Goal: Find specific page/section: Find specific page/section

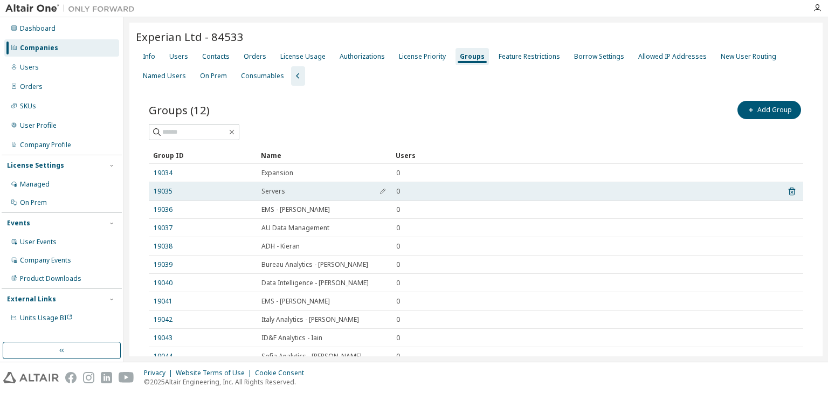
scroll to position [82, 0]
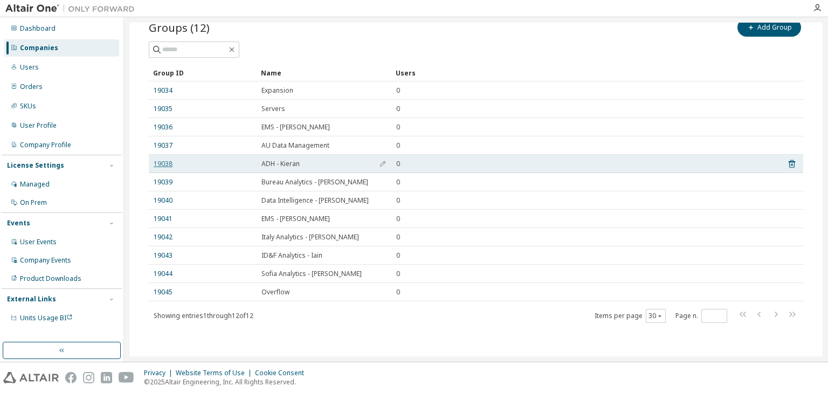
click at [165, 163] on link "19038" at bounding box center [163, 164] width 19 height 9
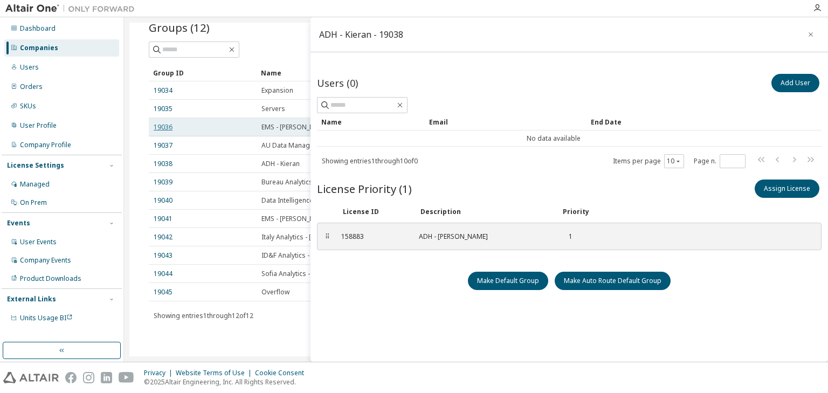
click at [162, 127] on link "19036" at bounding box center [163, 127] width 19 height 9
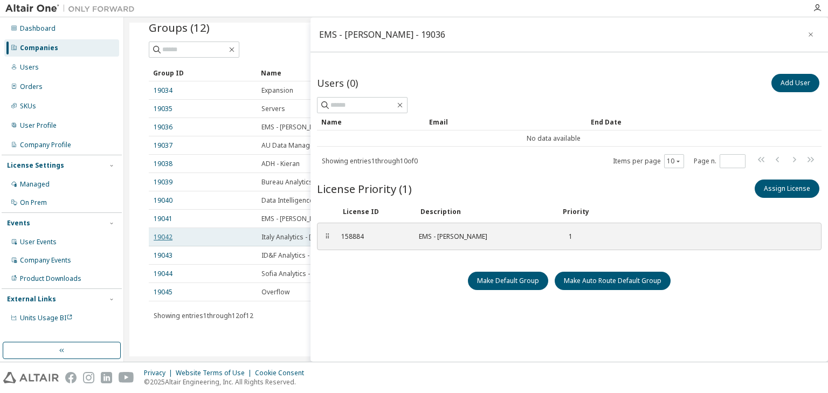
click at [162, 237] on link "19042" at bounding box center [163, 237] width 19 height 9
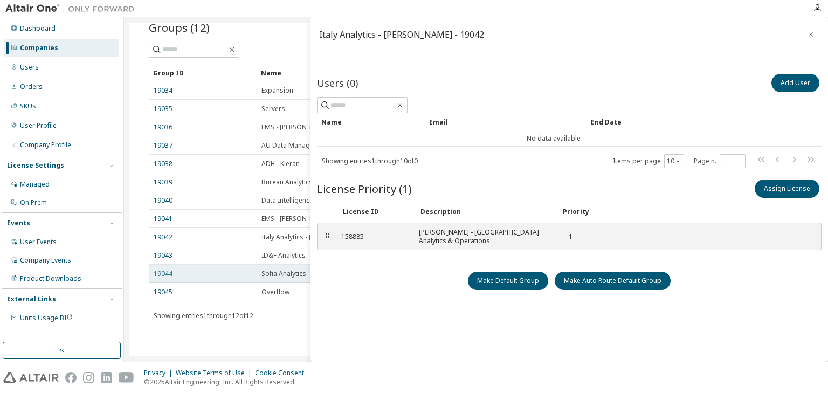
click at [162, 269] on link "19044" at bounding box center [163, 273] width 19 height 9
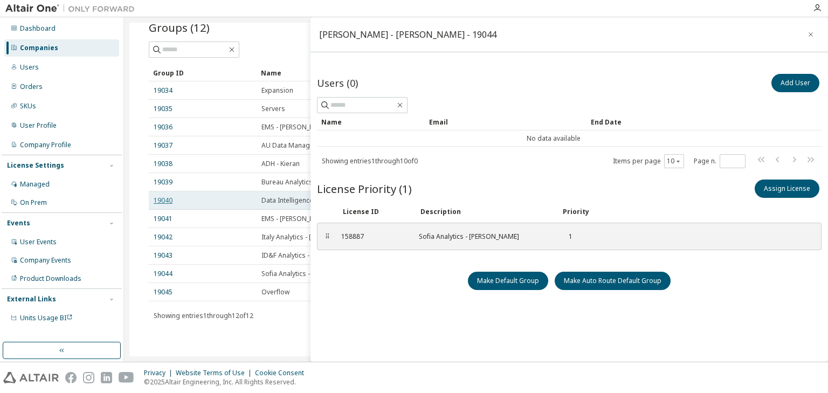
click at [164, 199] on link "19040" at bounding box center [163, 200] width 19 height 9
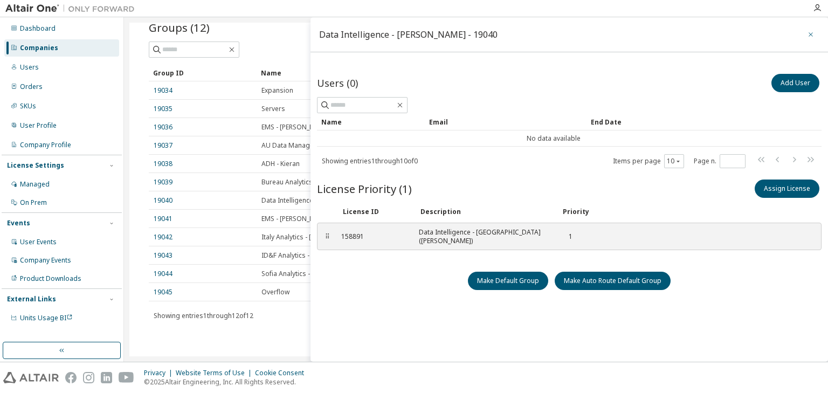
click at [808, 32] on icon "button" at bounding box center [811, 34] width 8 height 9
